Goal: Information Seeking & Learning: Compare options

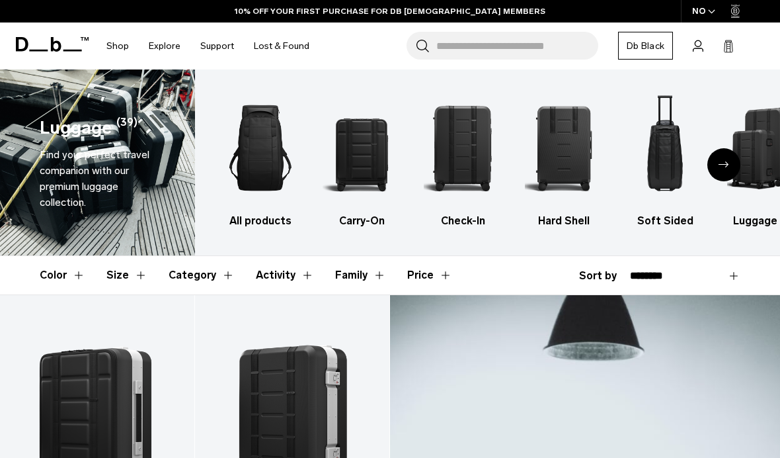
click at [261, 144] on img "1 / 6" at bounding box center [261, 147] width 78 height 117
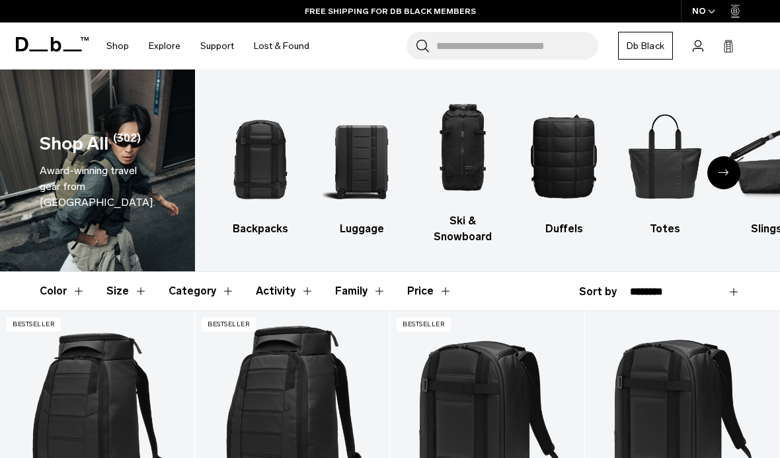
click at [565, 159] on img "4 / 10" at bounding box center [564, 155] width 78 height 117
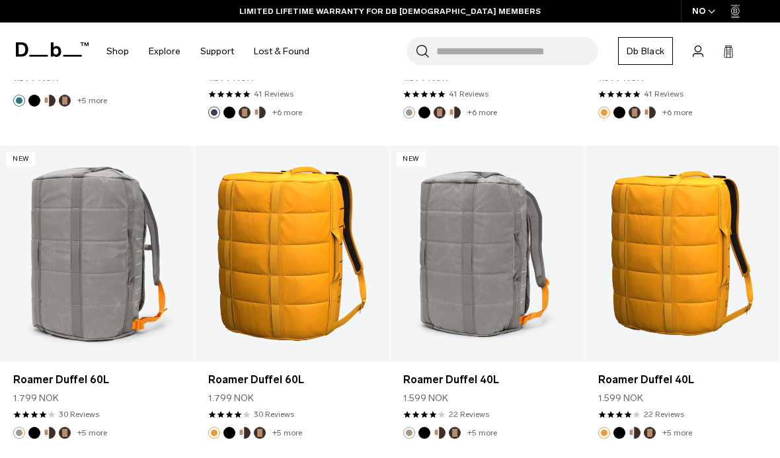
scroll to position [2414, 0]
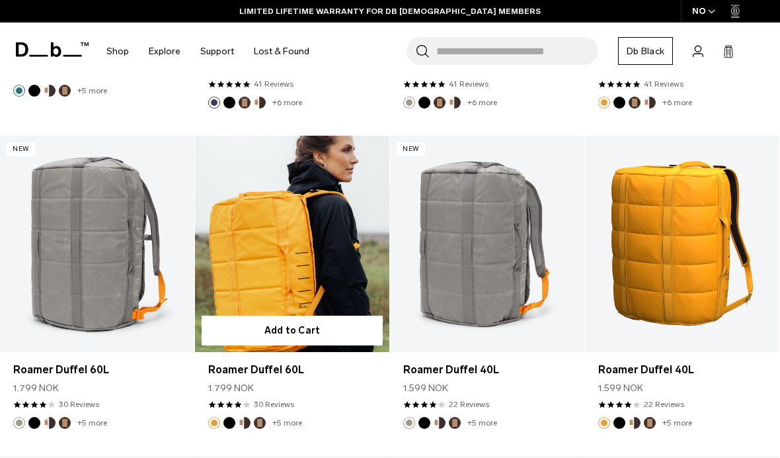
click at [295, 251] on link "Roamer Duffel 60L" at bounding box center [292, 244] width 194 height 216
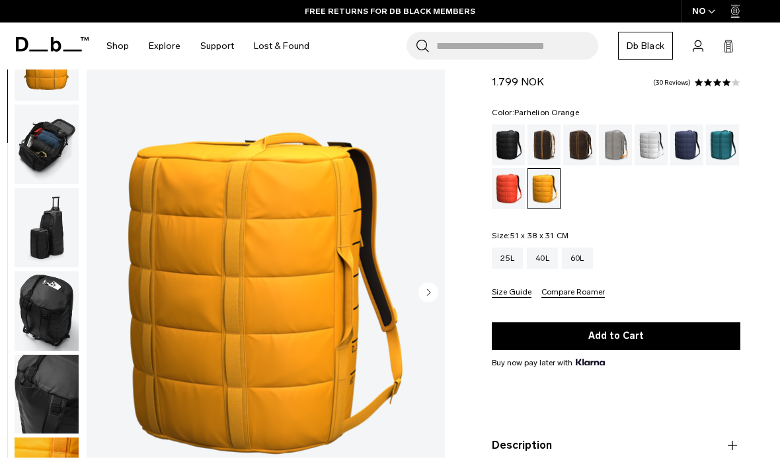
scroll to position [40, 0]
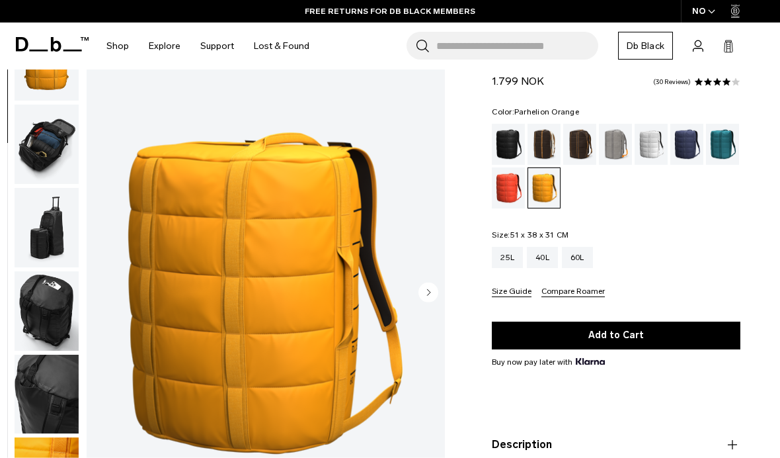
click at [48, 302] on img "button" at bounding box center [47, 310] width 64 height 79
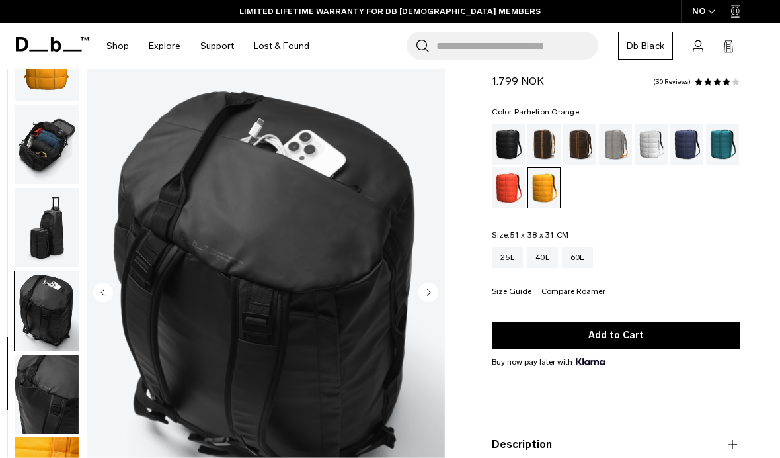
click at [38, 143] on img "button" at bounding box center [47, 143] width 64 height 79
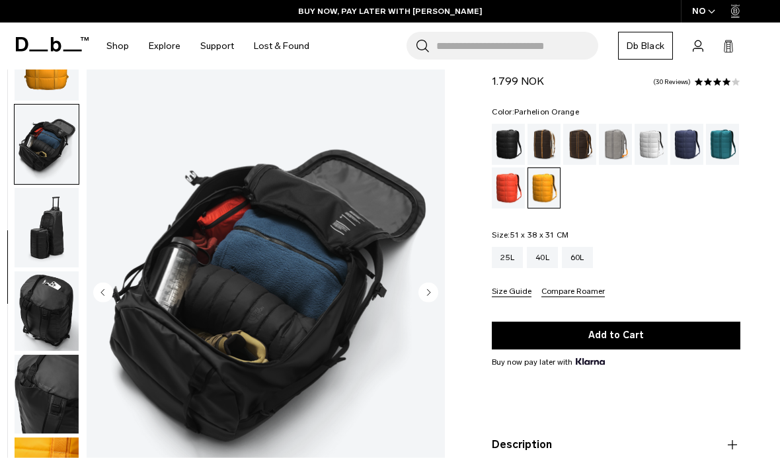
click at [42, 294] on img "button" at bounding box center [47, 310] width 64 height 79
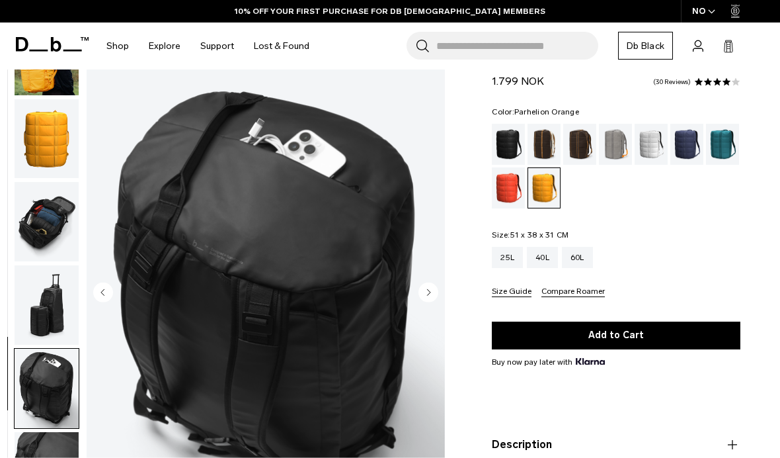
scroll to position [41, 0]
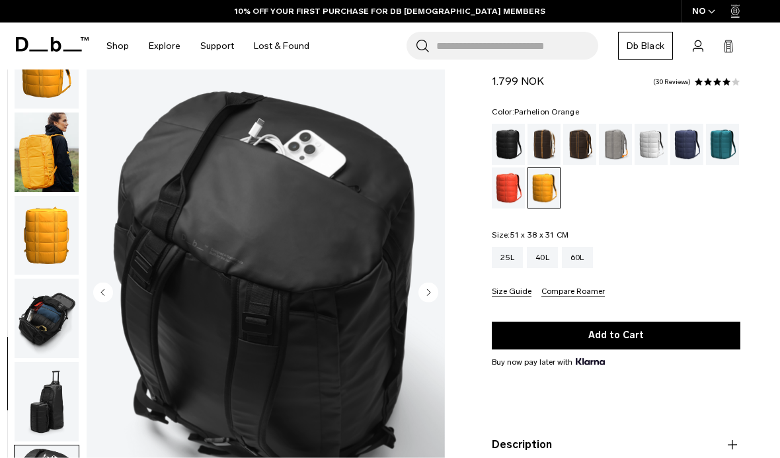
click at [61, 140] on img "button" at bounding box center [47, 151] width 64 height 79
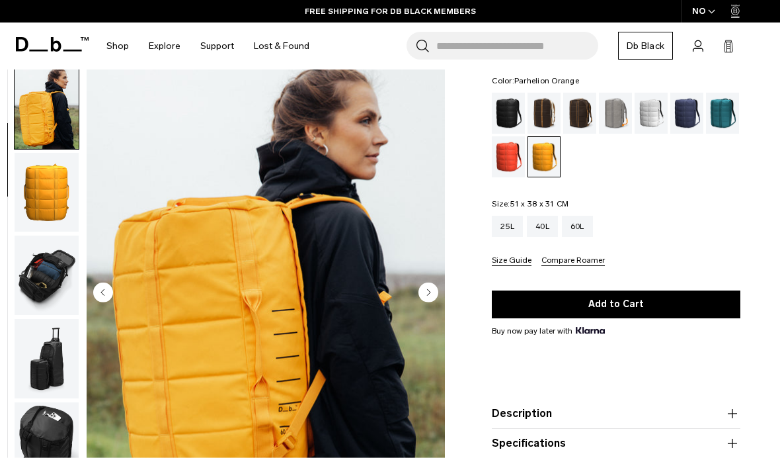
scroll to position [107, 0]
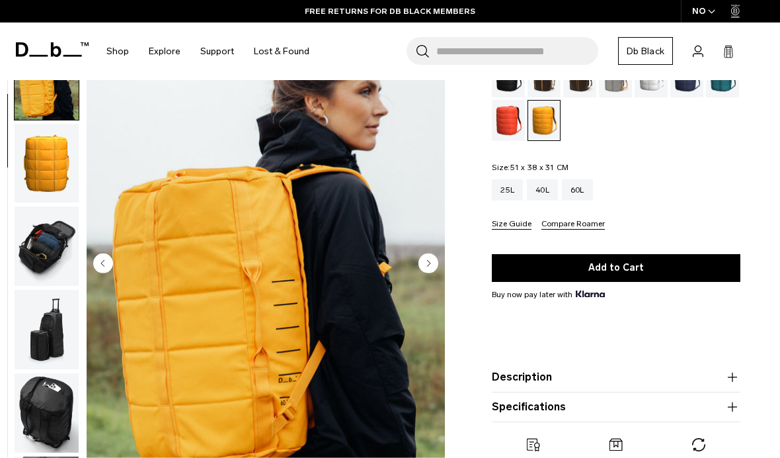
click at [730, 384] on icon "button" at bounding box center [733, 377] width 16 height 16
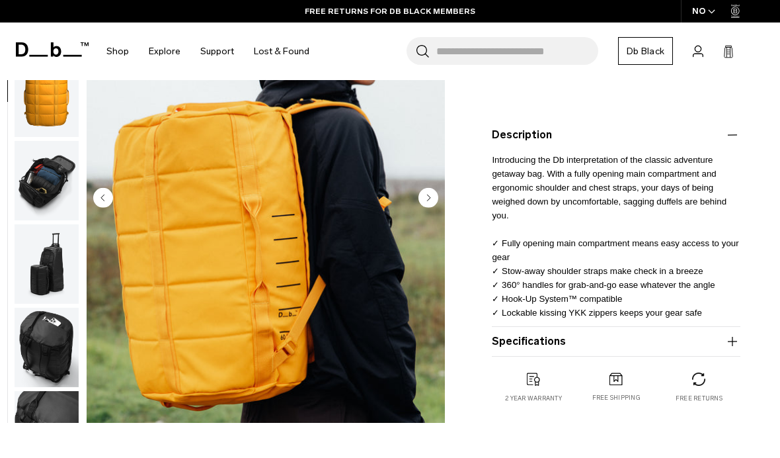
scroll to position [352, 0]
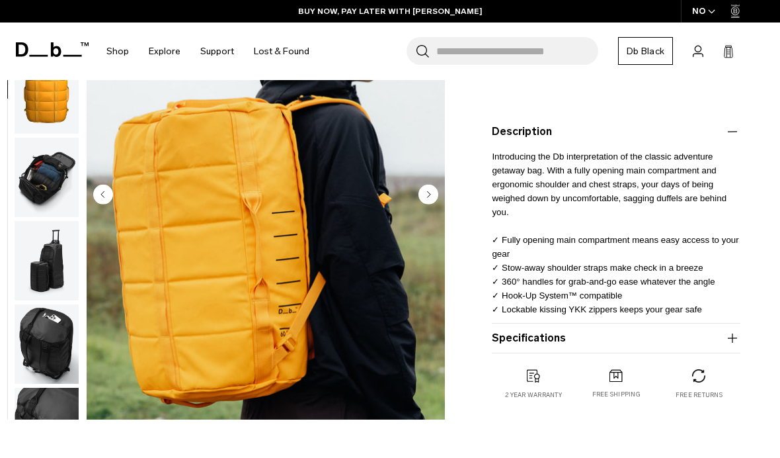
click at [735, 341] on icon "button" at bounding box center [733, 338] width 16 height 16
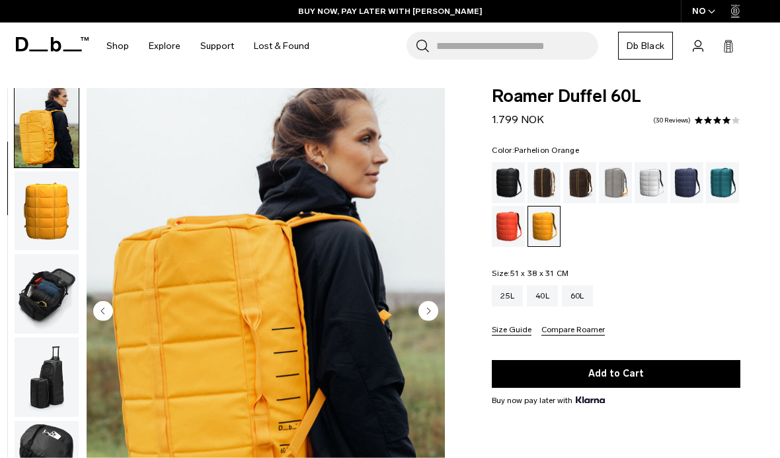
scroll to position [0, 0]
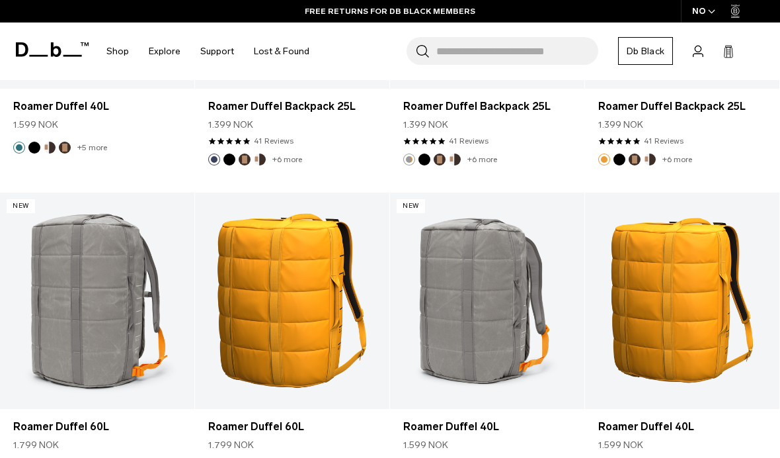
scroll to position [2359, 0]
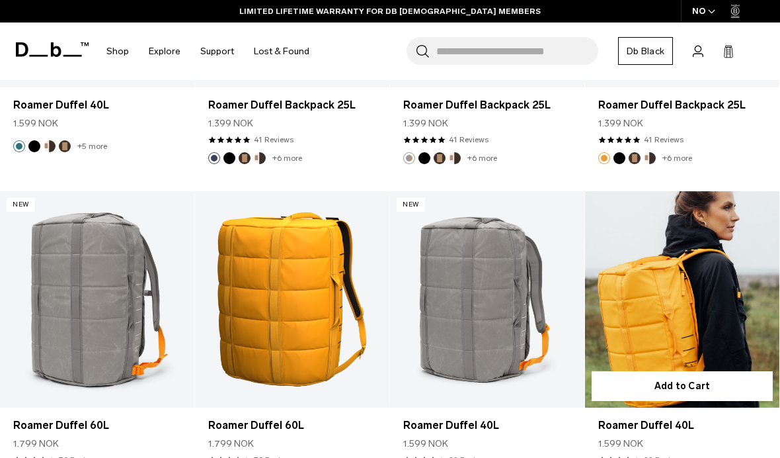
click at [678, 301] on link "Roamer Duffel 40L" at bounding box center [682, 299] width 194 height 216
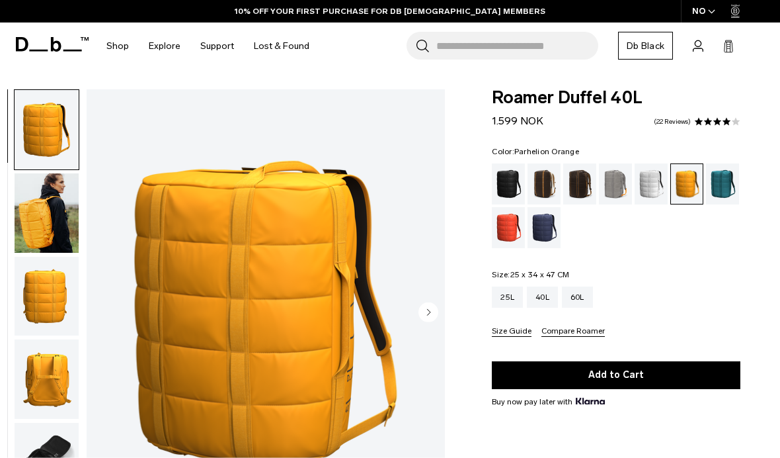
click at [54, 201] on img "button" at bounding box center [47, 212] width 64 height 79
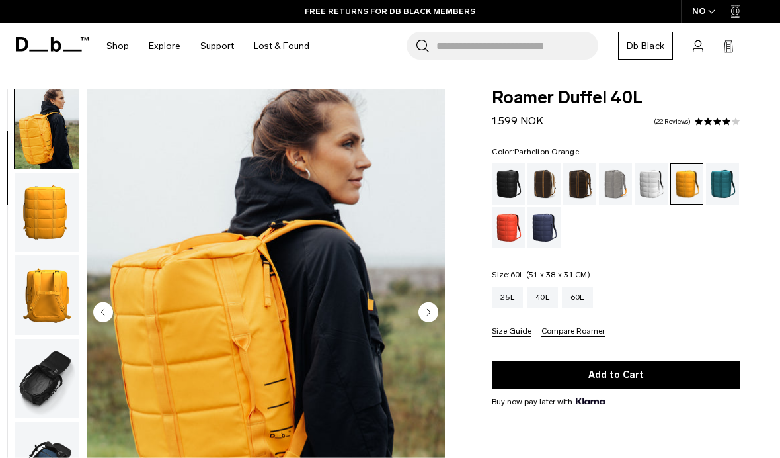
click at [581, 294] on div "60L" at bounding box center [577, 296] width 31 height 21
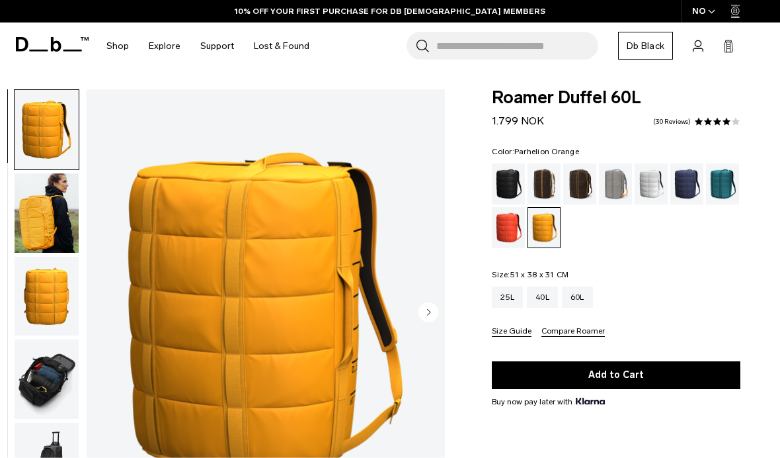
click at [36, 225] on img "button" at bounding box center [47, 212] width 64 height 79
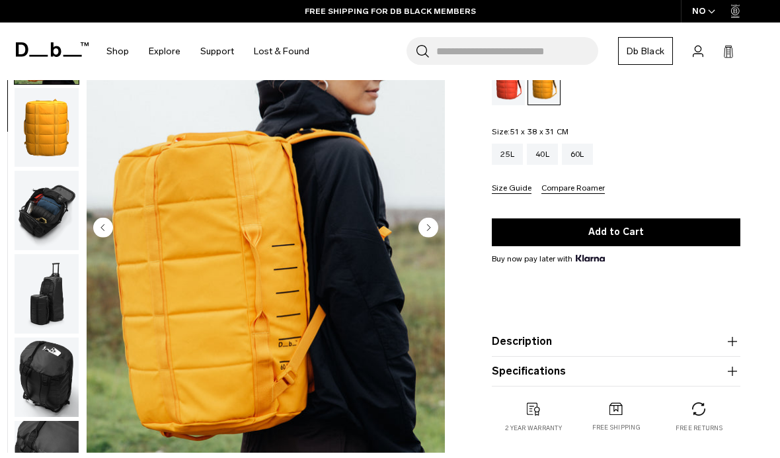
click at [538, 151] on div "40L" at bounding box center [542, 153] width 31 height 21
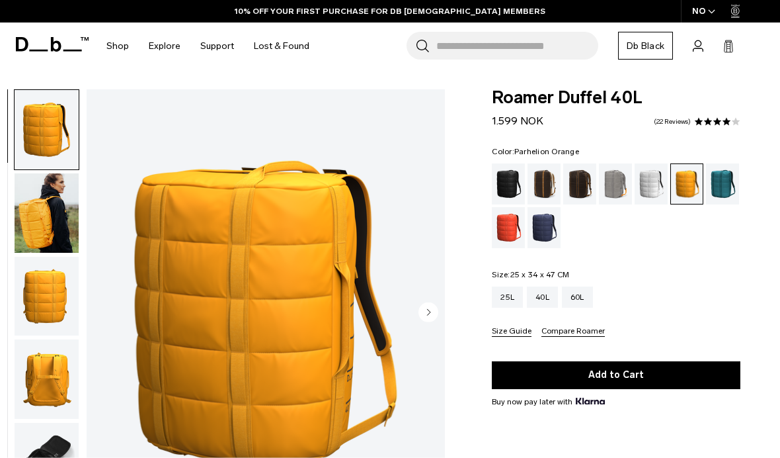
click at [52, 222] on img "button" at bounding box center [47, 212] width 64 height 79
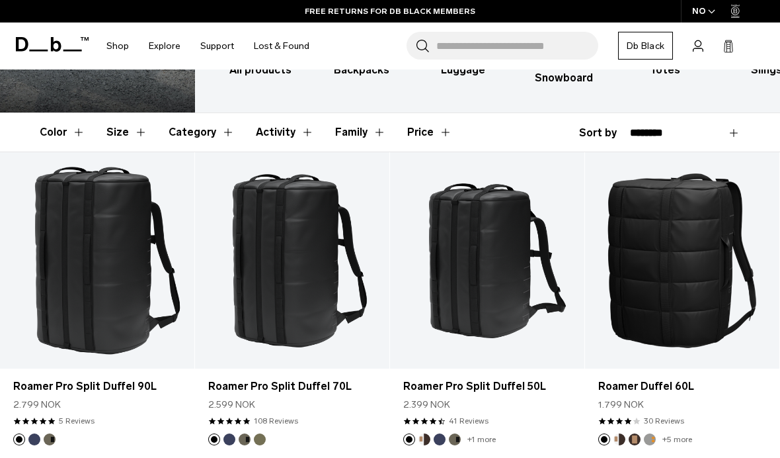
scroll to position [167, 0]
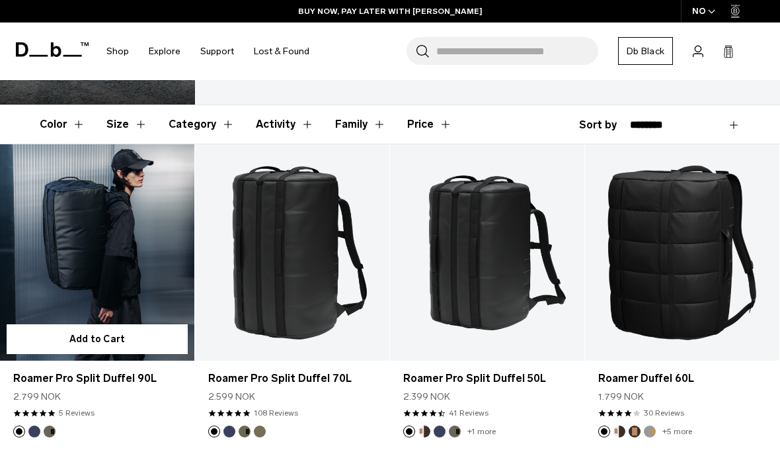
click at [128, 248] on link "Roamer Pro Split Duffel 90L" at bounding box center [97, 252] width 194 height 216
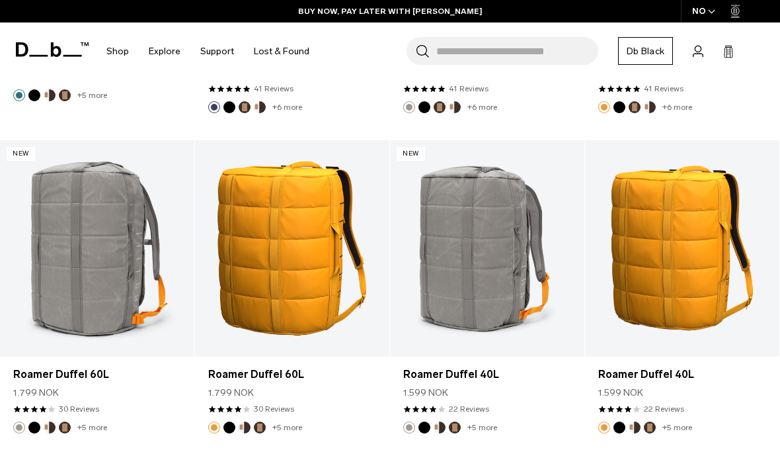
scroll to position [2445, 0]
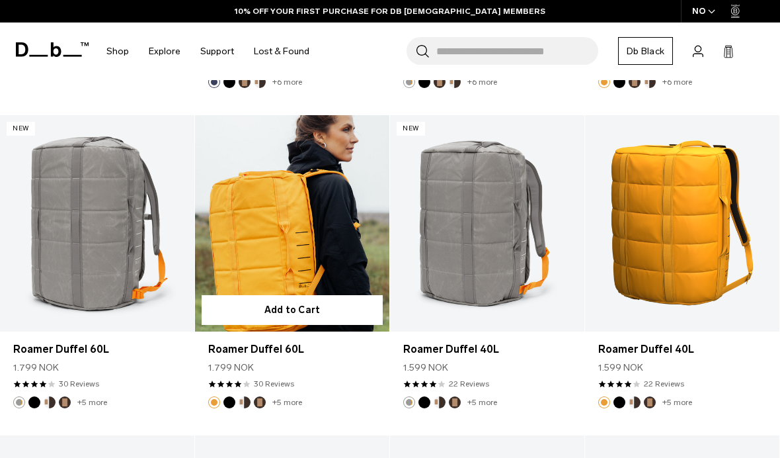
click at [302, 223] on link "Roamer Duffel 60L" at bounding box center [292, 223] width 194 height 216
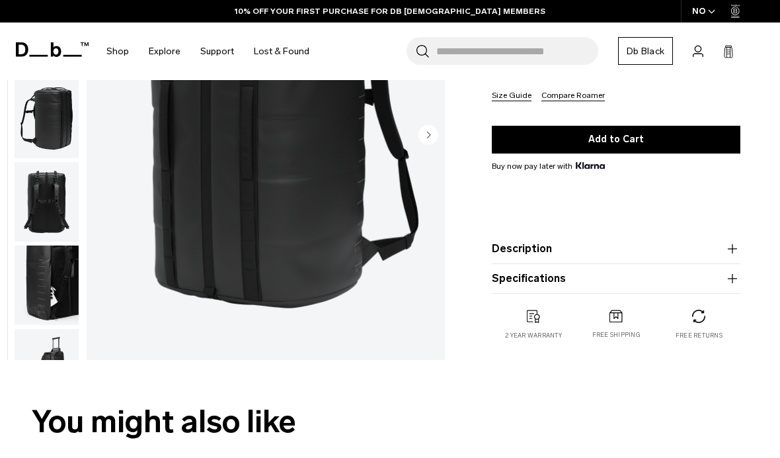
scroll to position [208, 0]
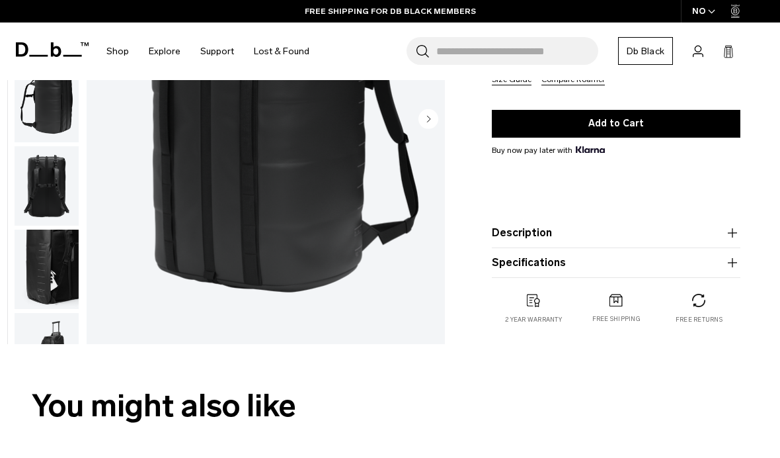
click at [47, 278] on img "button" at bounding box center [47, 268] width 64 height 79
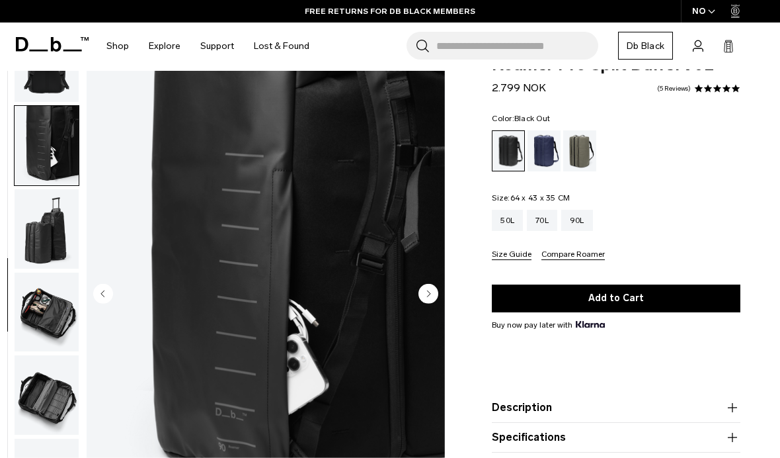
scroll to position [0, 0]
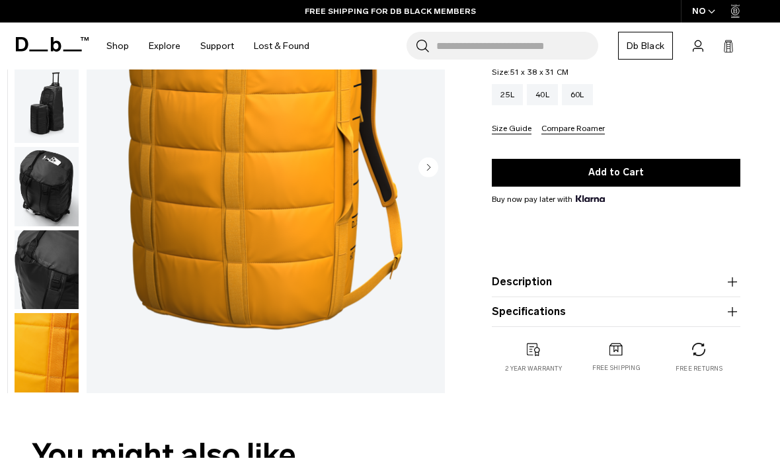
scroll to position [213, 0]
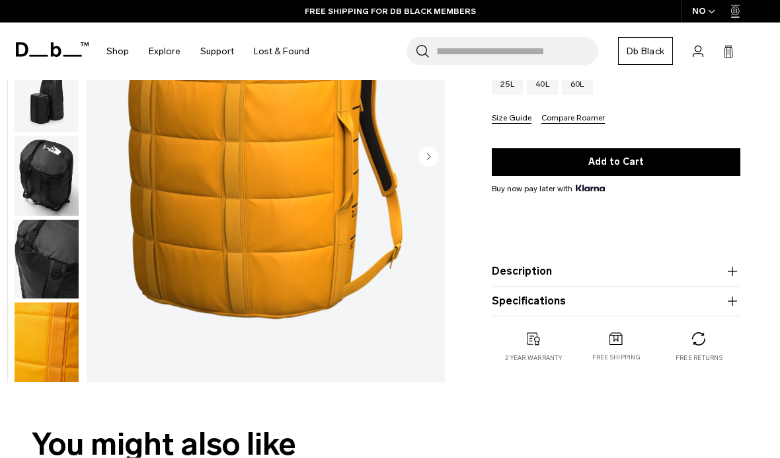
click at [48, 267] on img "button" at bounding box center [47, 258] width 64 height 79
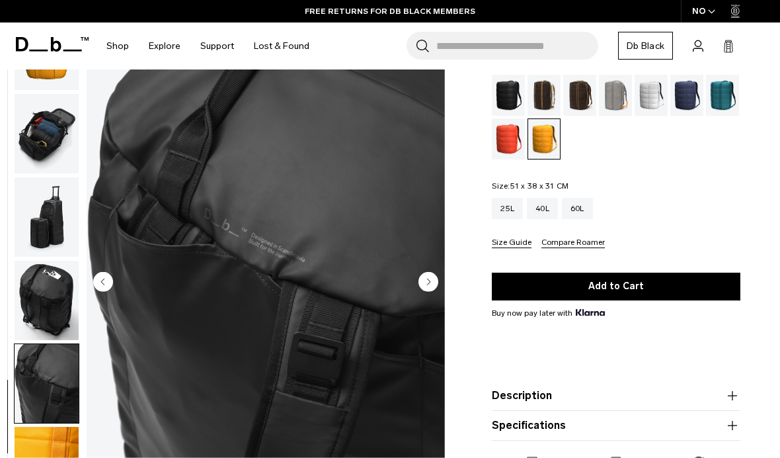
scroll to position [80, 0]
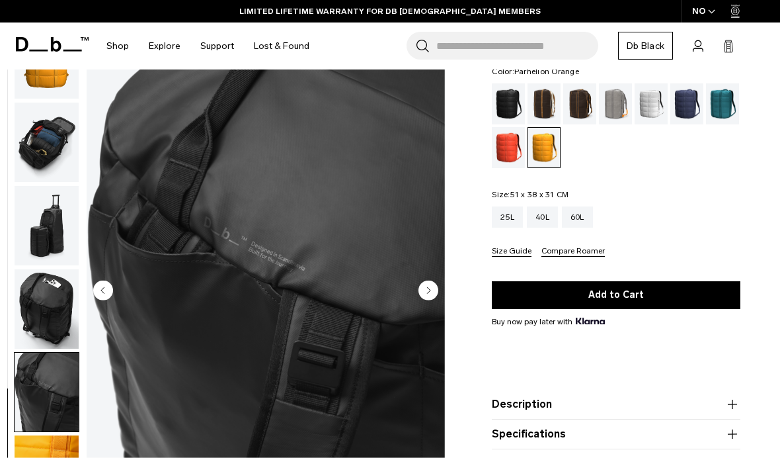
click at [432, 289] on circle "Next slide" at bounding box center [429, 290] width 20 height 20
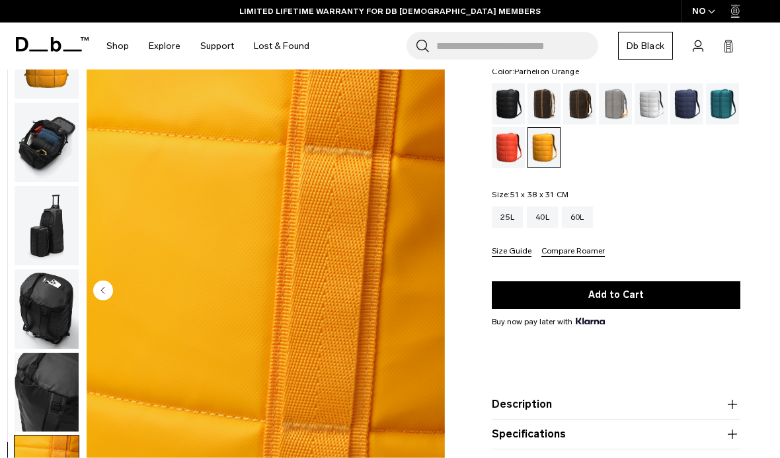
scroll to position [223, 0]
click at [51, 311] on img "button" at bounding box center [47, 308] width 64 height 79
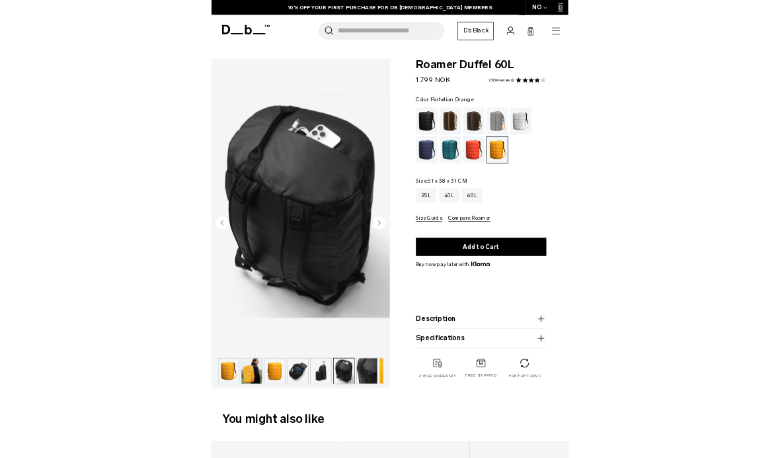
scroll to position [50, 0]
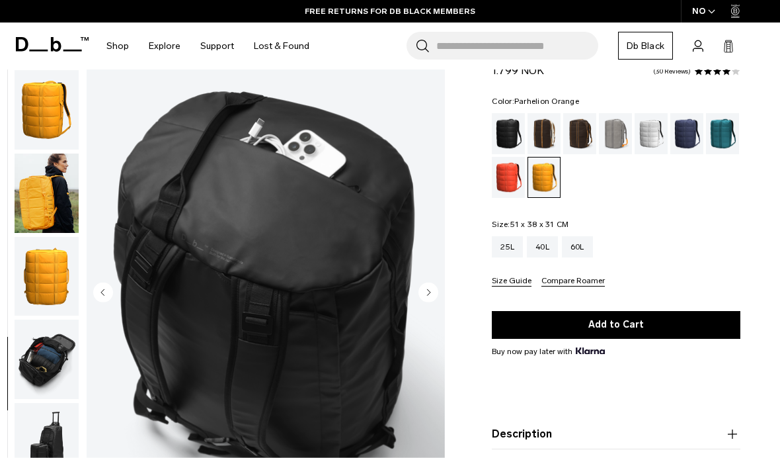
click at [48, 185] on img "button" at bounding box center [47, 192] width 64 height 79
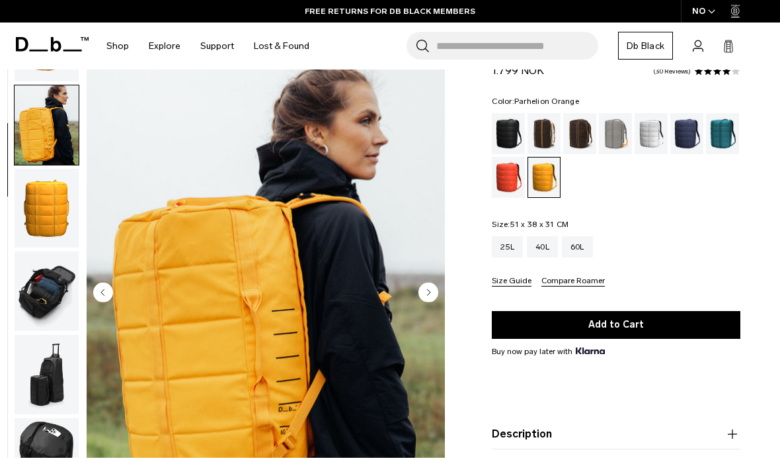
scroll to position [84, 0]
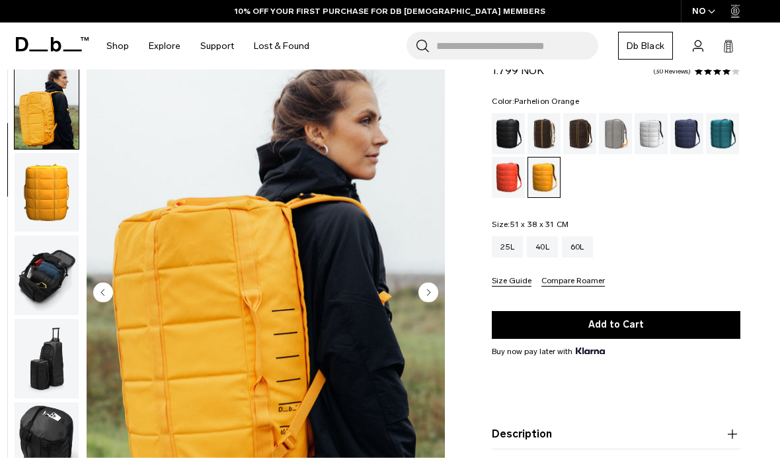
click at [640, 331] on button "Add to Cart" at bounding box center [616, 325] width 249 height 28
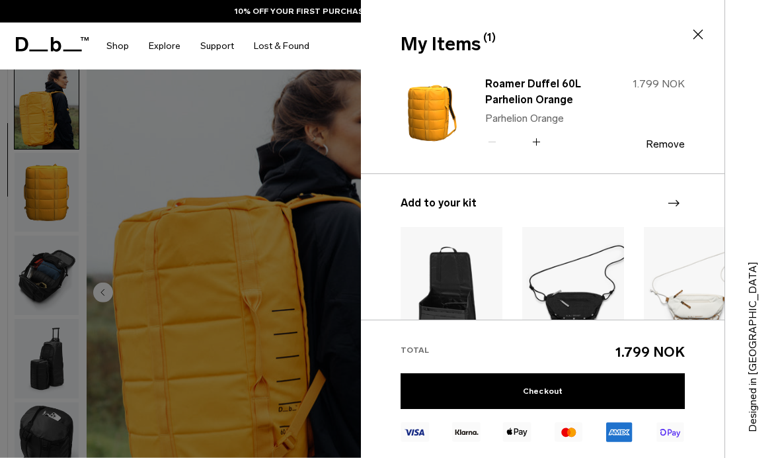
click at [700, 32] on icon at bounding box center [699, 35] width 10 height 10
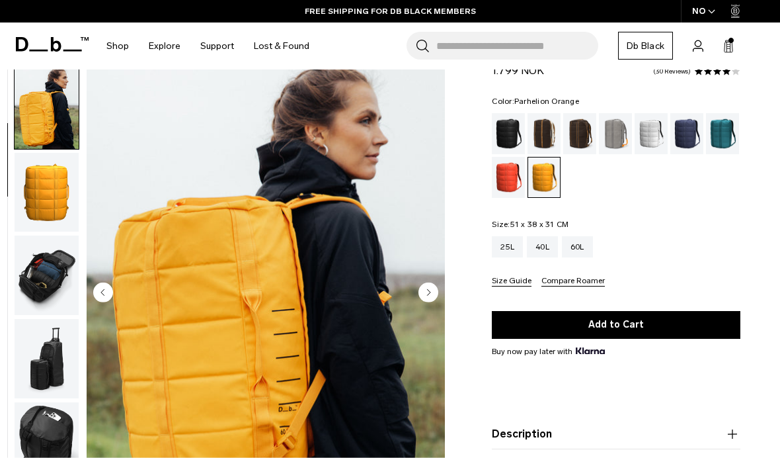
click at [723, 48] on icon at bounding box center [728, 46] width 11 height 13
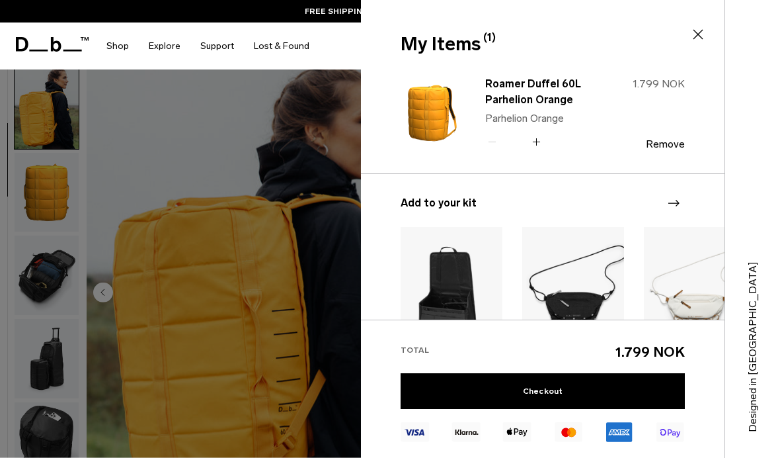
click at [439, 306] on img at bounding box center [452, 291] width 102 height 128
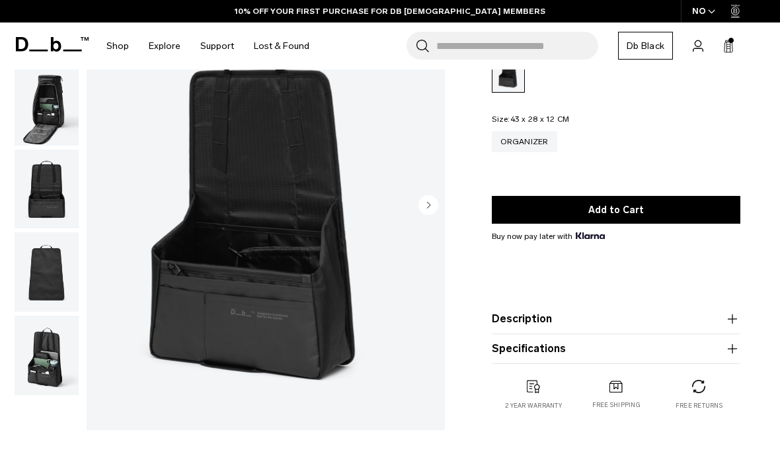
scroll to position [120, 0]
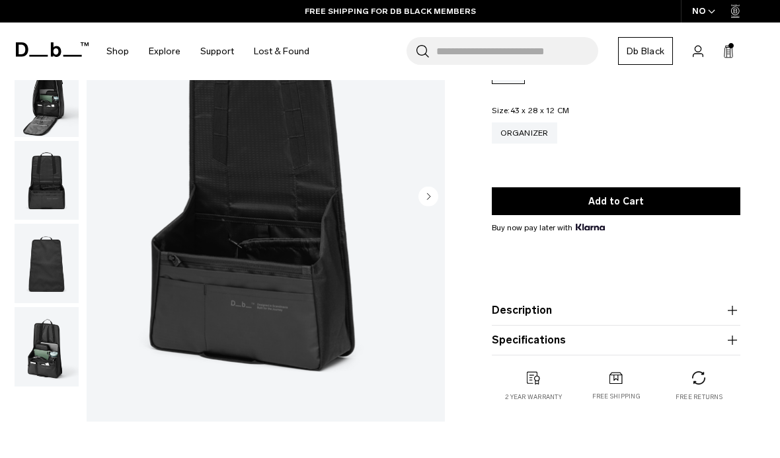
click at [46, 106] on img "button" at bounding box center [47, 97] width 64 height 79
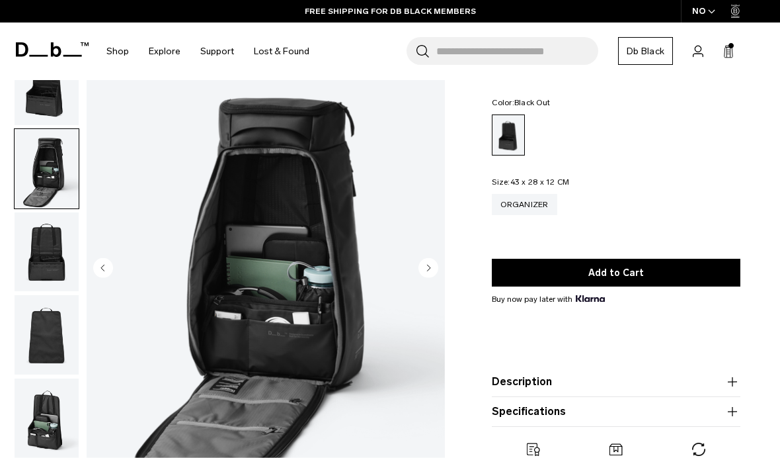
scroll to position [0, 0]
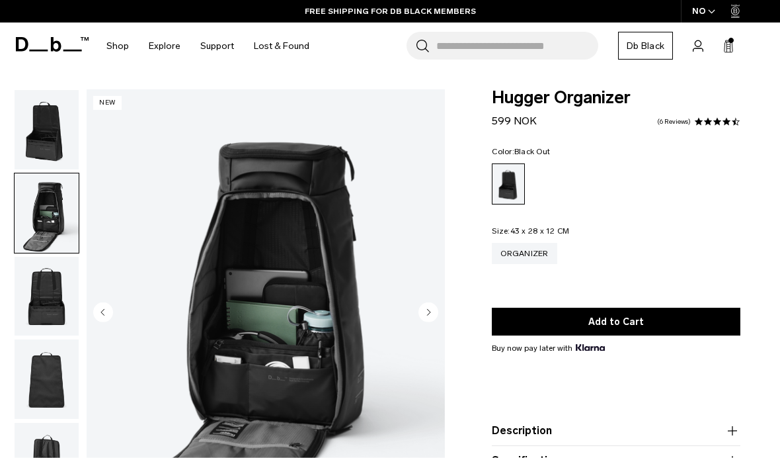
click at [53, 307] on img "button" at bounding box center [47, 296] width 64 height 79
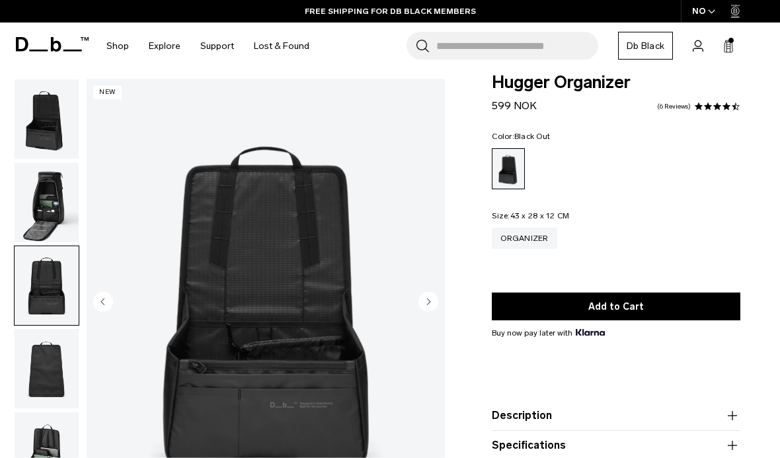
scroll to position [43, 0]
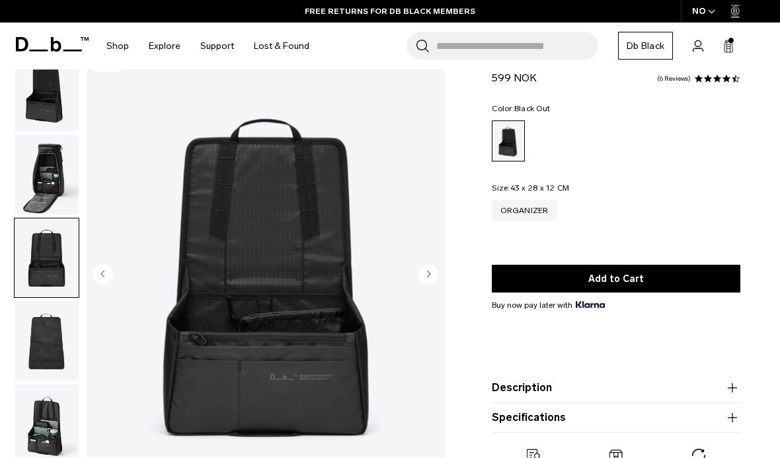
click at [48, 443] on img "button" at bounding box center [47, 423] width 64 height 79
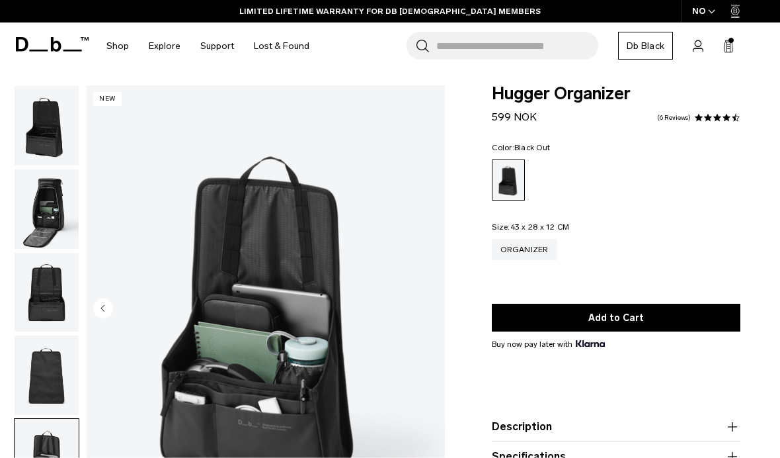
scroll to position [0, 0]
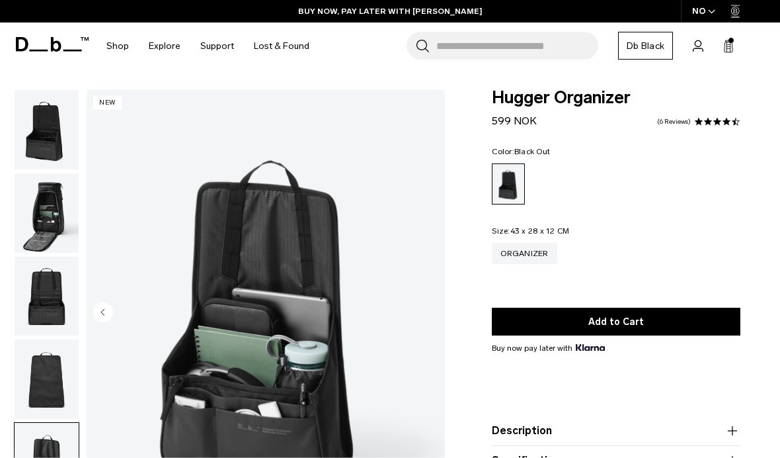
click at [44, 143] on img "button" at bounding box center [47, 129] width 64 height 79
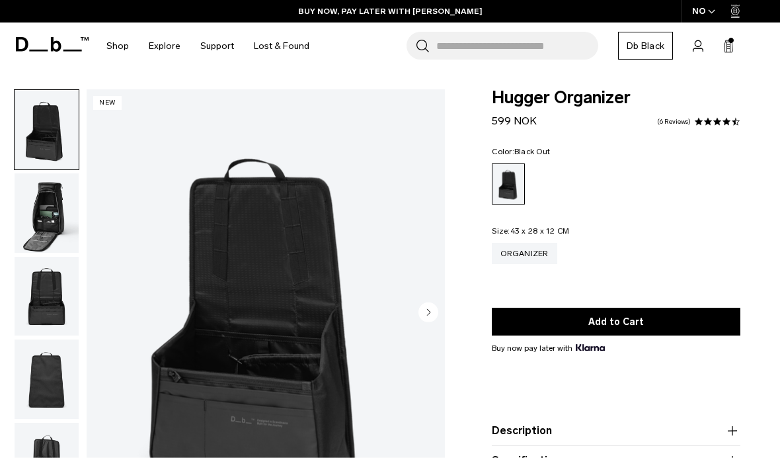
click at [34, 220] on img "button" at bounding box center [47, 212] width 64 height 79
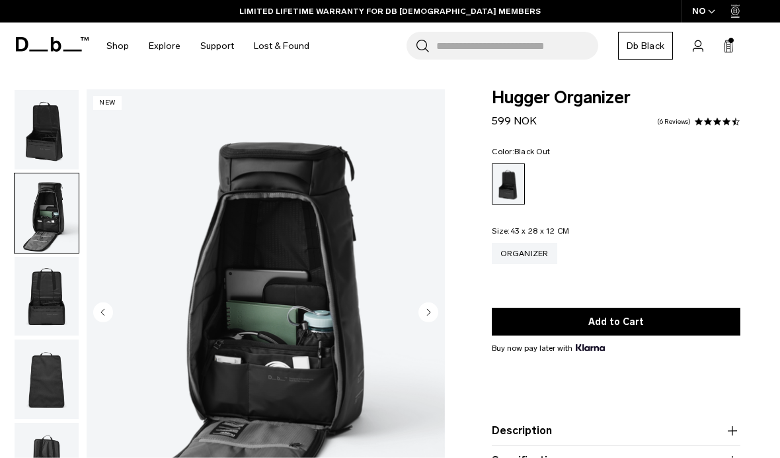
click at [733, 49] on icon at bounding box center [728, 46] width 11 height 13
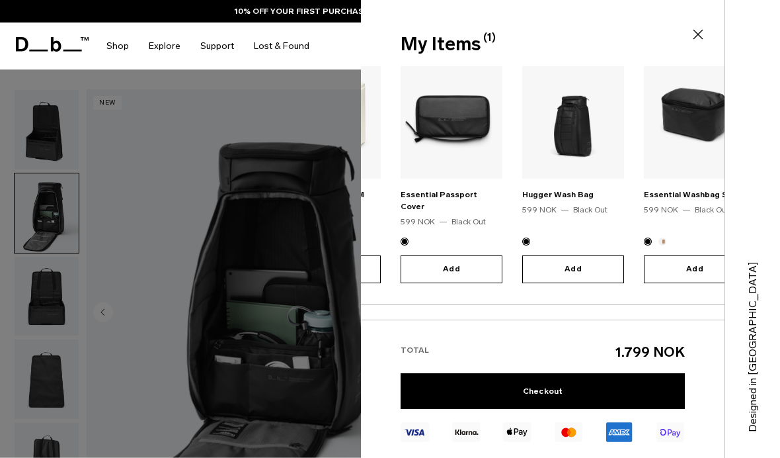
scroll to position [175, 0]
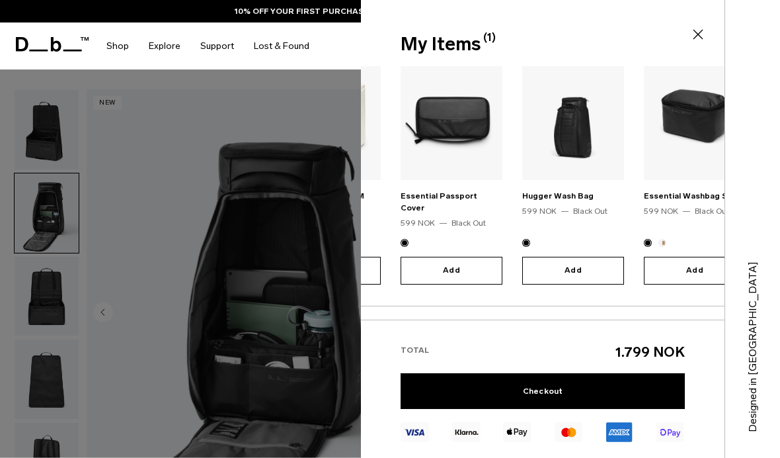
click at [569, 149] on img "10 / 20" at bounding box center [573, 116] width 102 height 128
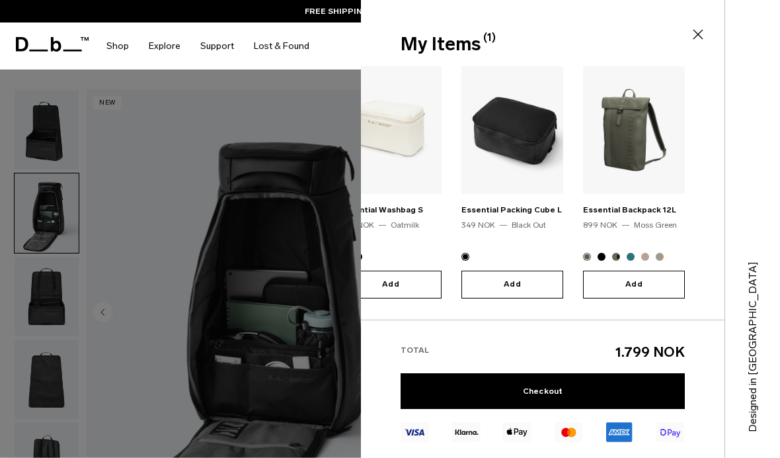
click at [697, 32] on icon at bounding box center [698, 34] width 16 height 16
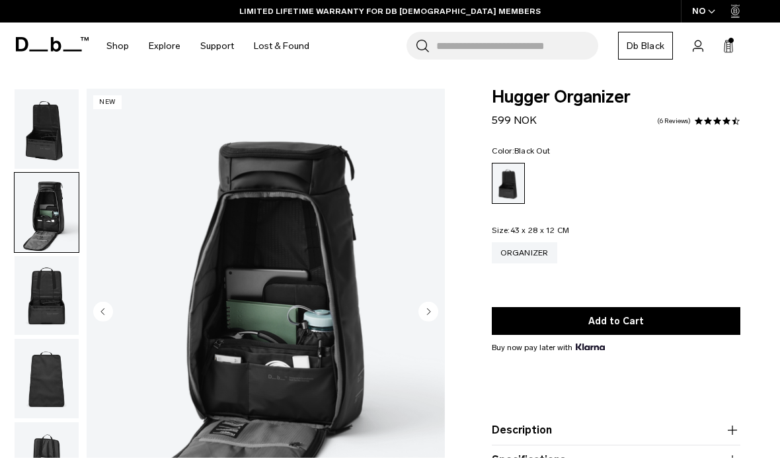
scroll to position [0, 0]
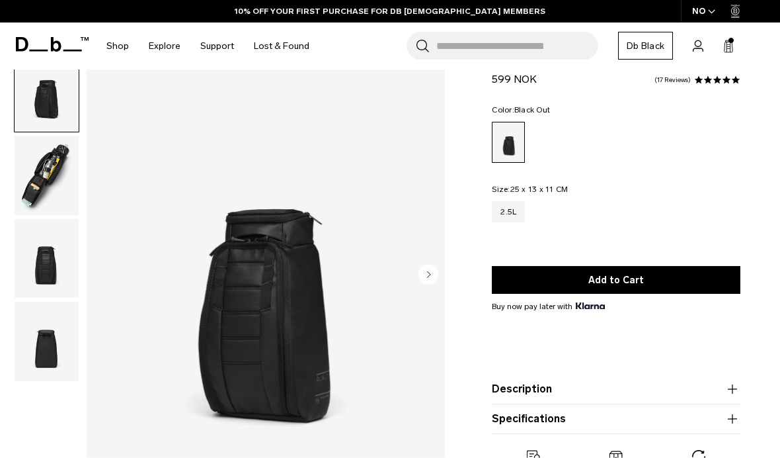
scroll to position [44, 0]
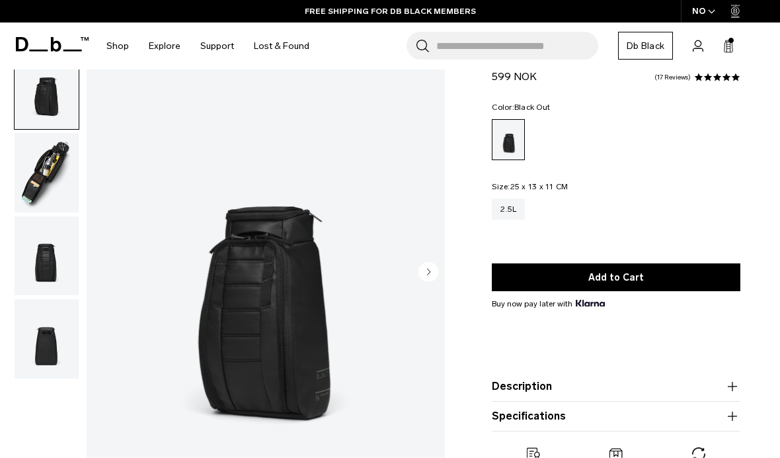
click at [53, 167] on img "button" at bounding box center [47, 172] width 64 height 79
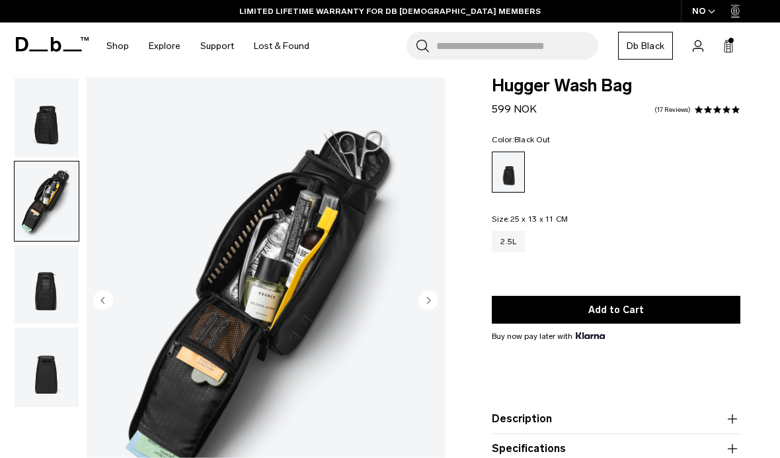
scroll to position [0, 0]
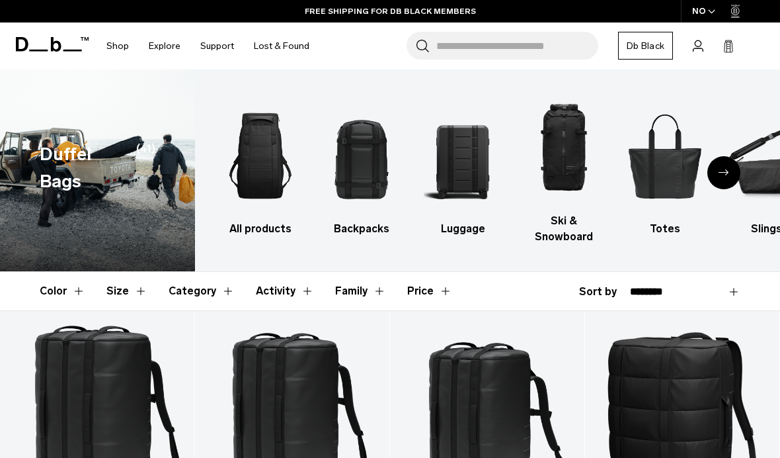
click at [272, 146] on img "1 / 10" at bounding box center [261, 155] width 78 height 117
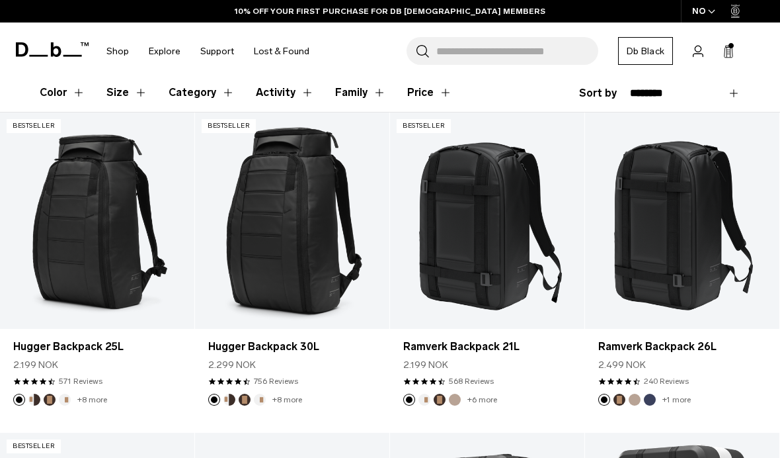
scroll to position [199, 0]
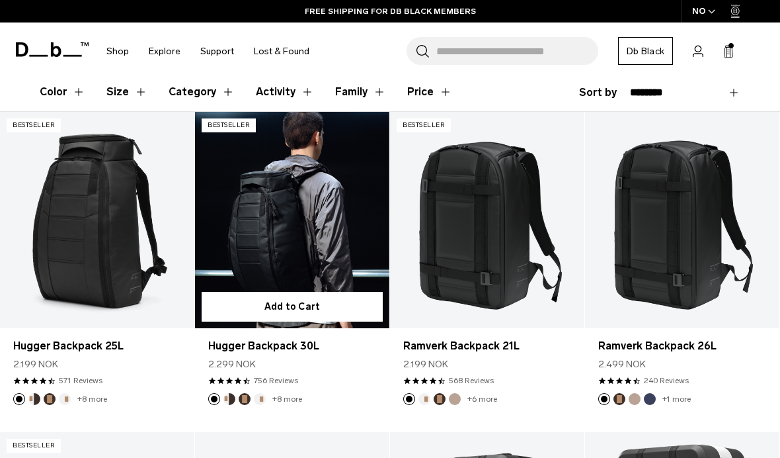
click at [313, 226] on link "Hugger Backpack 30L" at bounding box center [292, 220] width 194 height 216
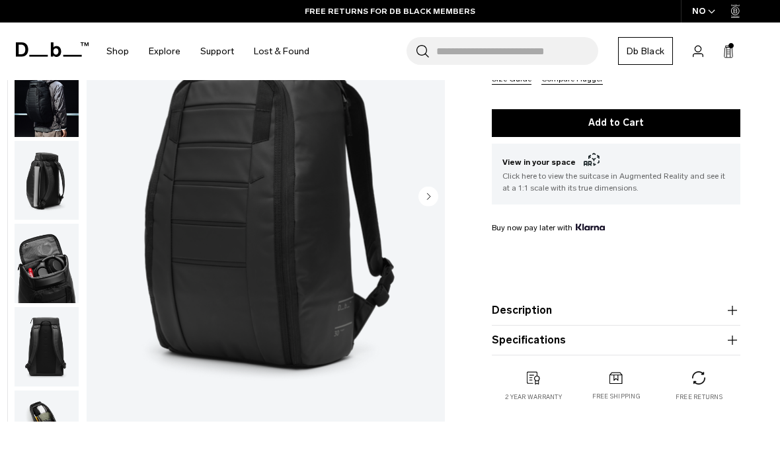
scroll to position [239, 0]
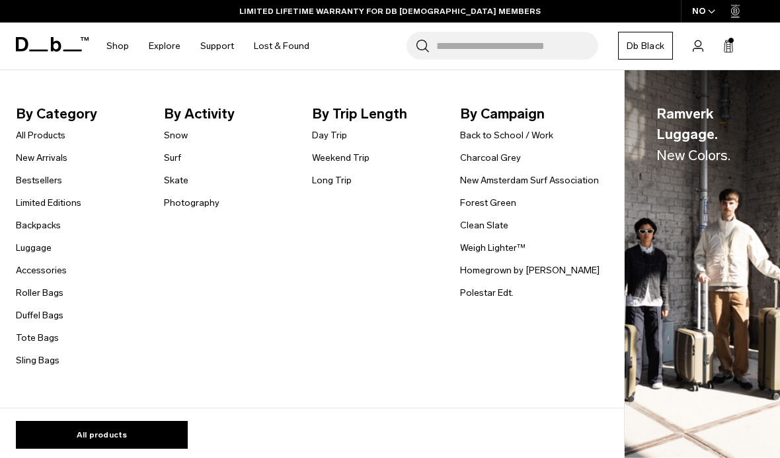
click at [31, 253] on link "Luggage" at bounding box center [34, 248] width 36 height 14
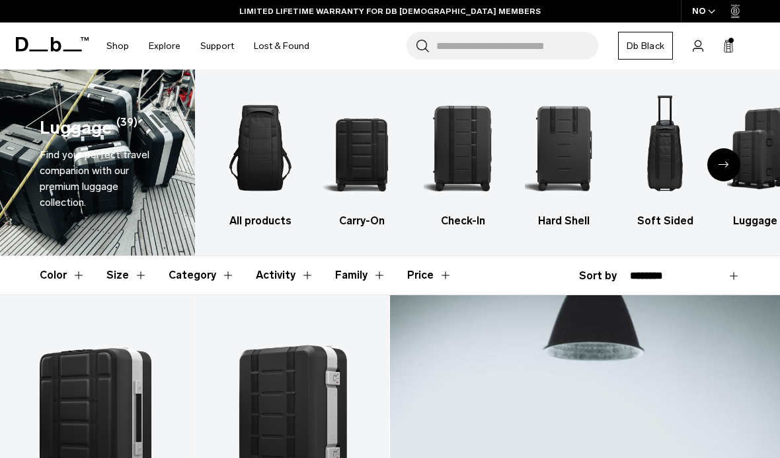
click at [470, 136] on img "3 / 6" at bounding box center [463, 147] width 78 height 117
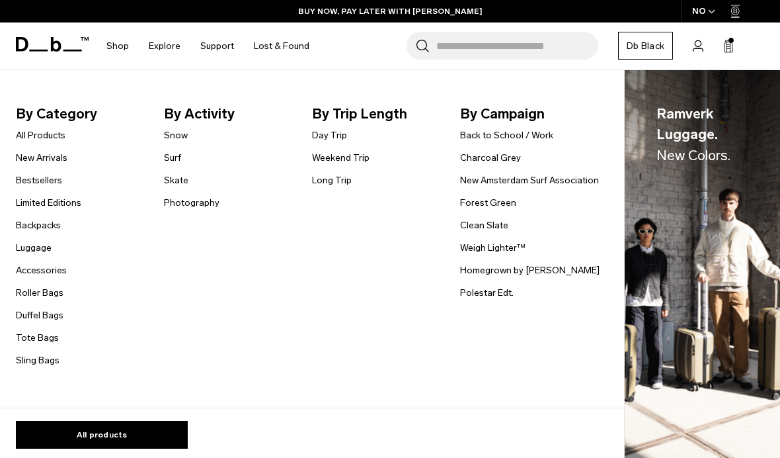
click at [54, 134] on link "All Products" at bounding box center [41, 135] width 50 height 14
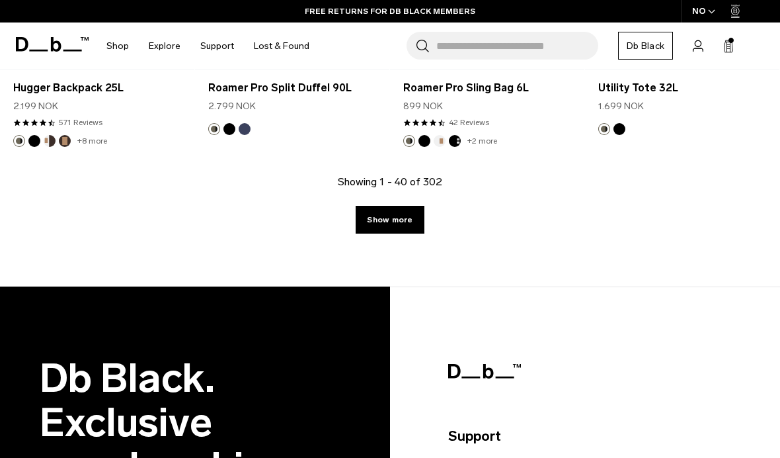
scroll to position [3657, 0]
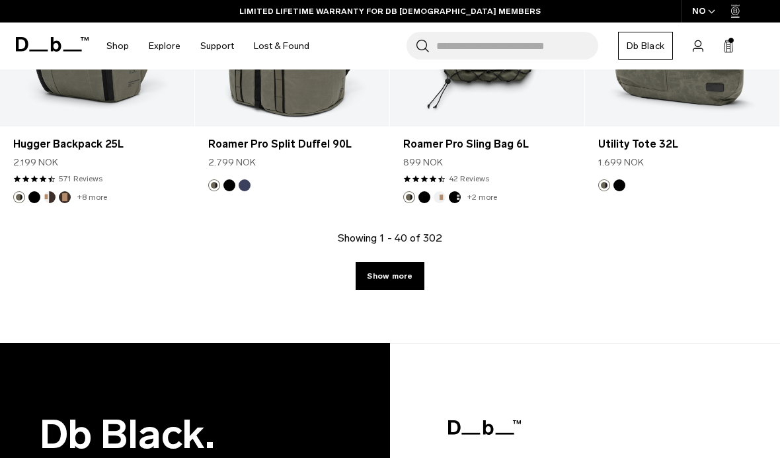
click at [398, 262] on link "Show more" at bounding box center [390, 276] width 68 height 28
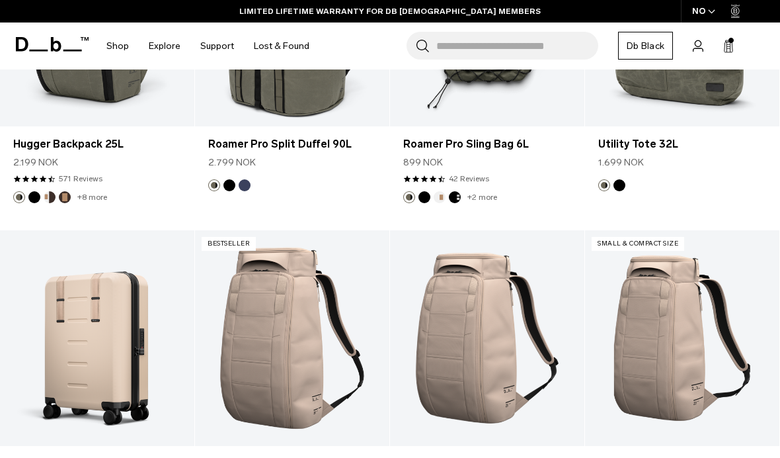
click at [508, 48] on input "Search for Bags, Luggage..." at bounding box center [517, 46] width 162 height 28
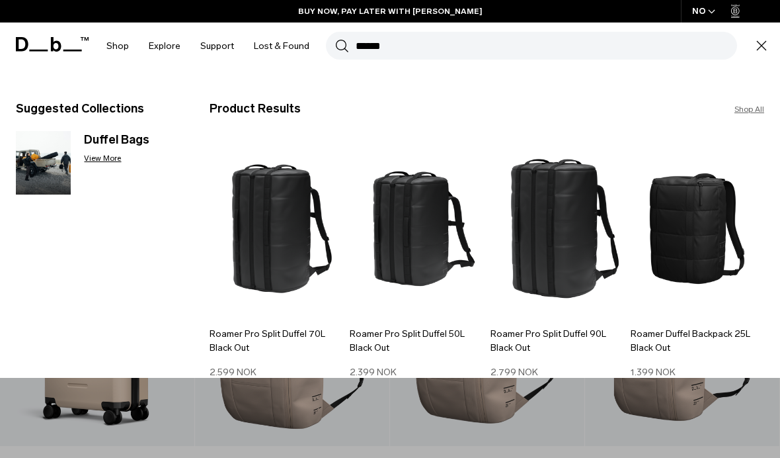
type input "******"
click at [338, 46] on button "Search" at bounding box center [342, 45] width 14 height 15
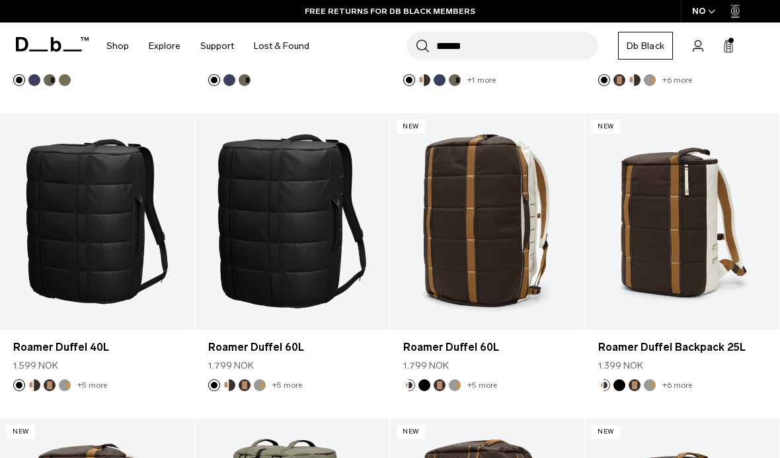
scroll to position [467, 0]
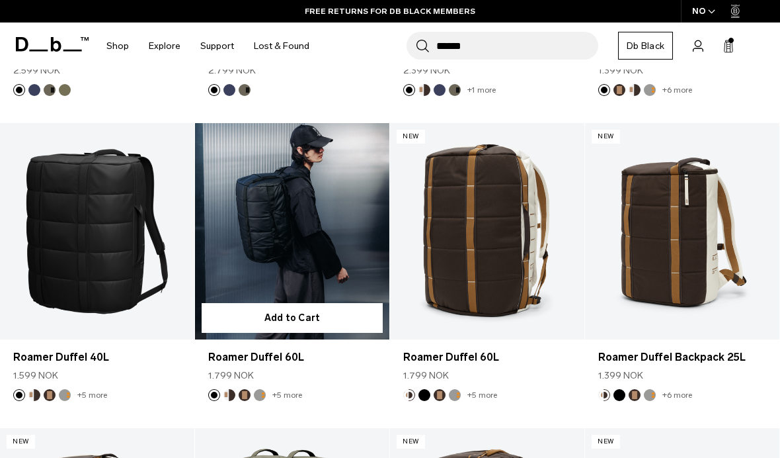
click at [311, 249] on link "Roamer Duffel 60L" at bounding box center [292, 231] width 194 height 216
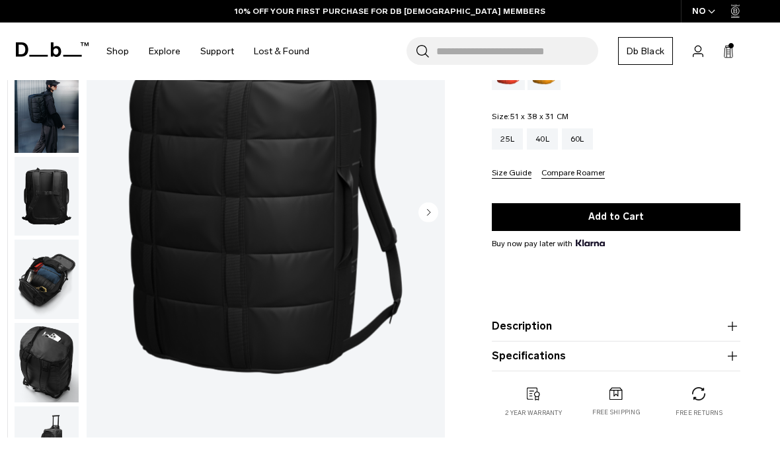
scroll to position [159, 0]
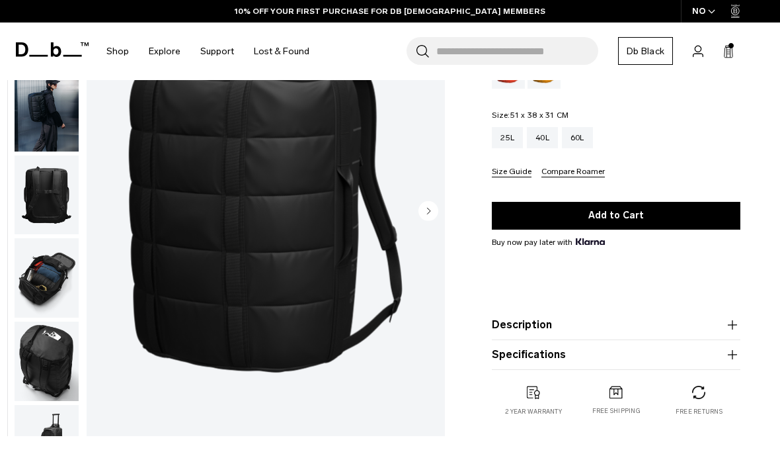
click at [734, 327] on icon "button" at bounding box center [733, 325] width 16 height 16
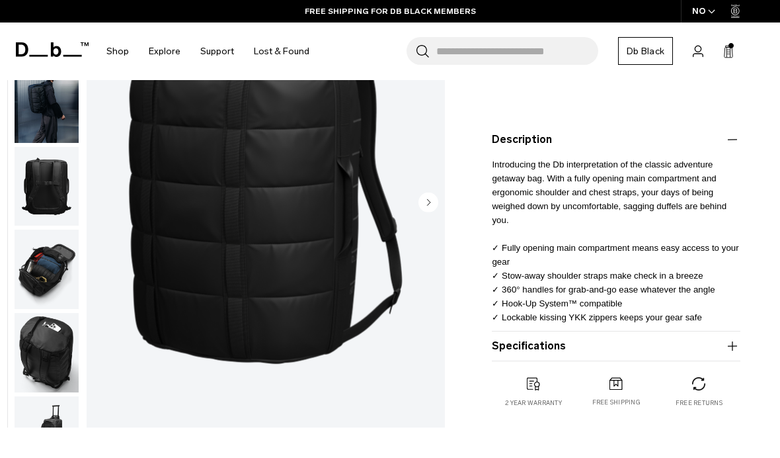
scroll to position [345, 0]
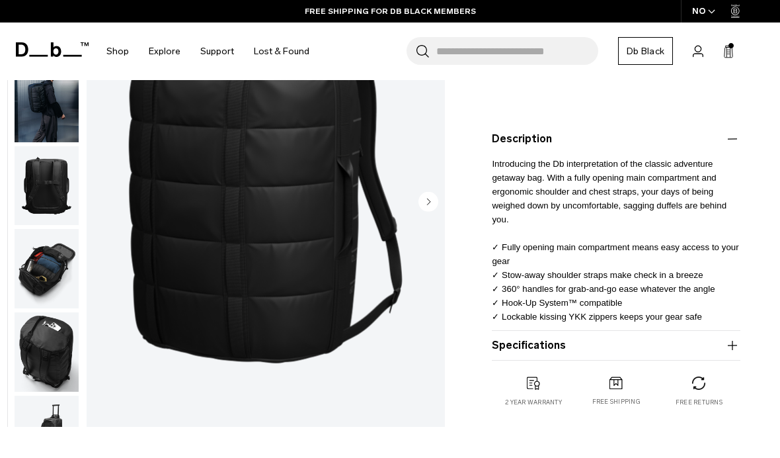
click at [727, 345] on icon "button" at bounding box center [733, 345] width 16 height 16
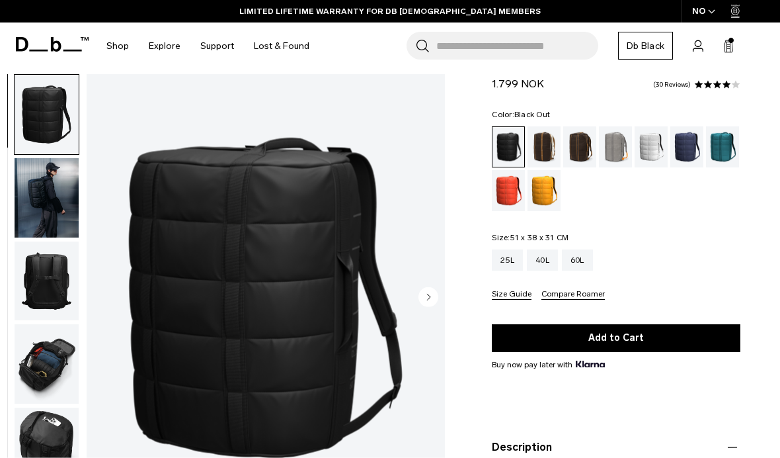
scroll to position [36, 0]
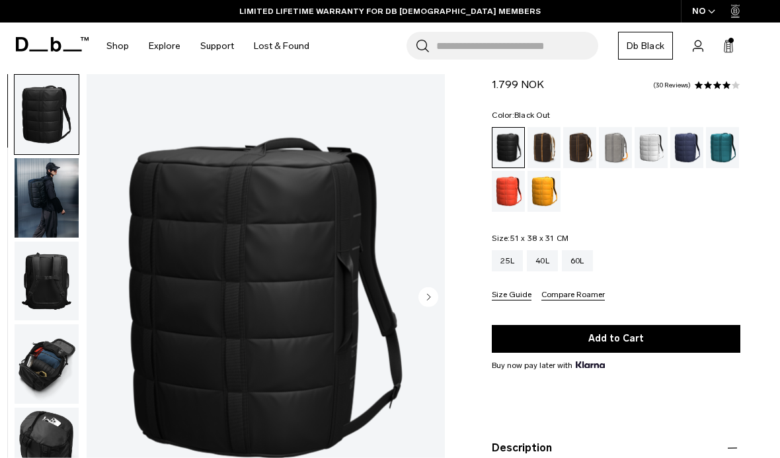
click at [573, 298] on button "Compare Roamer" at bounding box center [573, 295] width 63 height 10
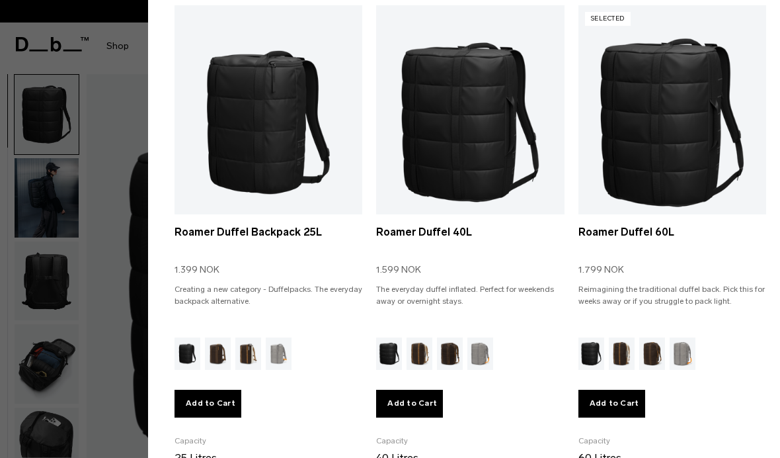
scroll to position [116, 0]
